Goal: Information Seeking & Learning: Learn about a topic

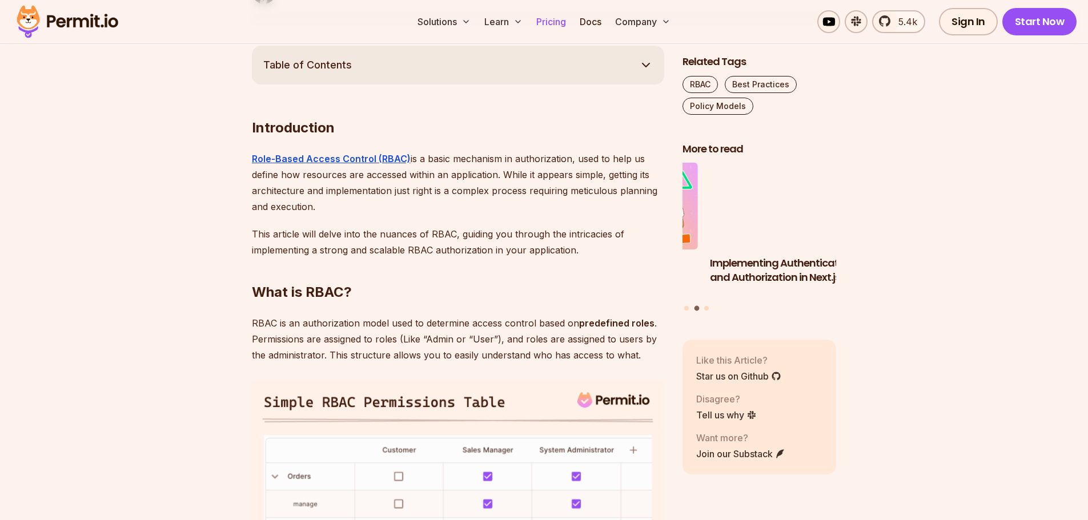
scroll to position [628, 0]
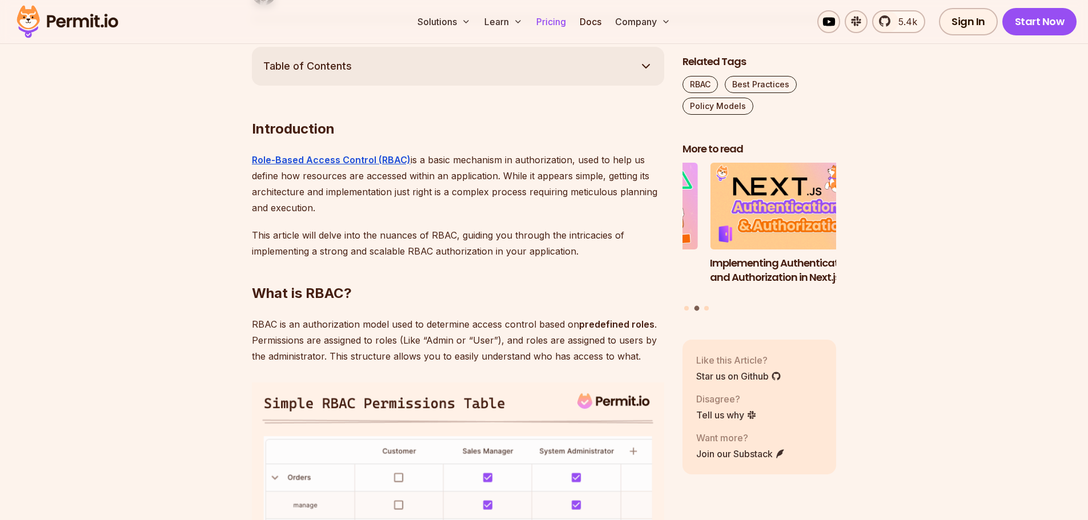
click at [543, 19] on link "Pricing" at bounding box center [551, 21] width 39 height 23
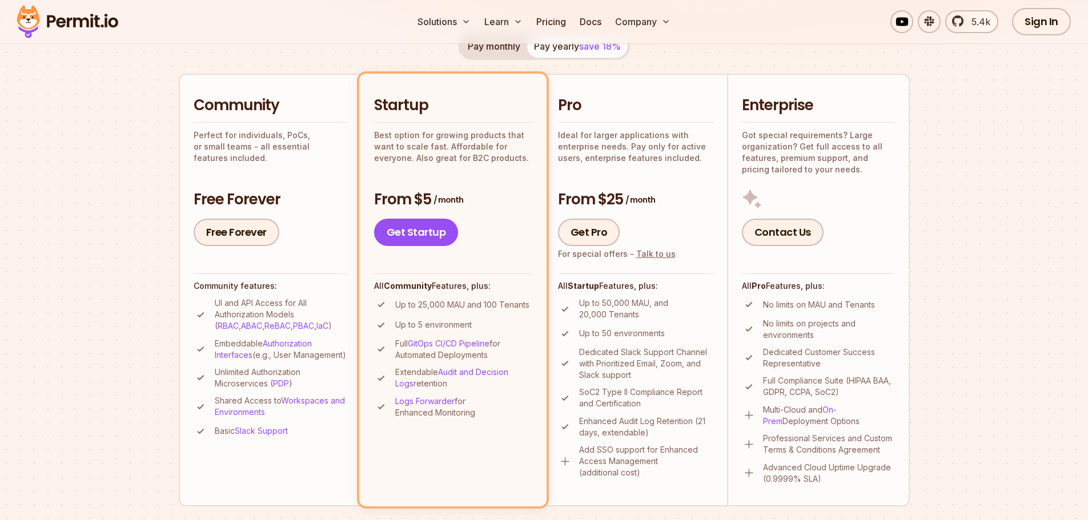
scroll to position [229, 0]
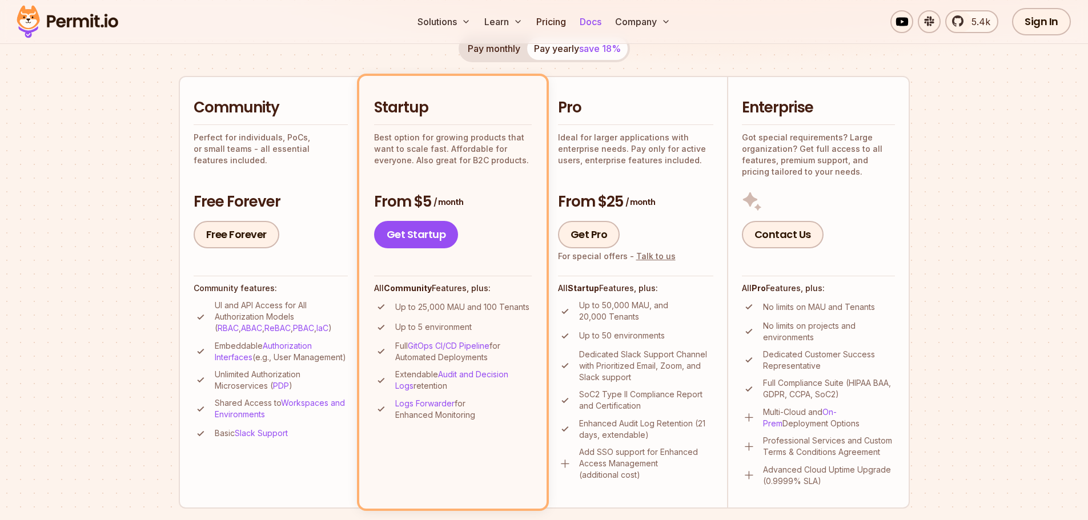
click at [598, 21] on link "Docs" at bounding box center [590, 21] width 31 height 23
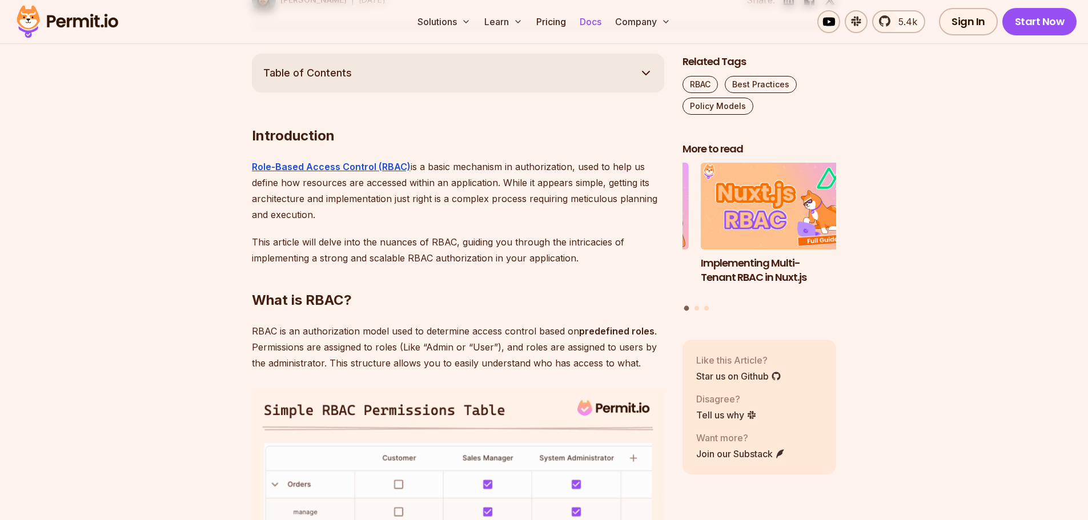
scroll to position [628, 0]
